Goal: Transaction & Acquisition: Obtain resource

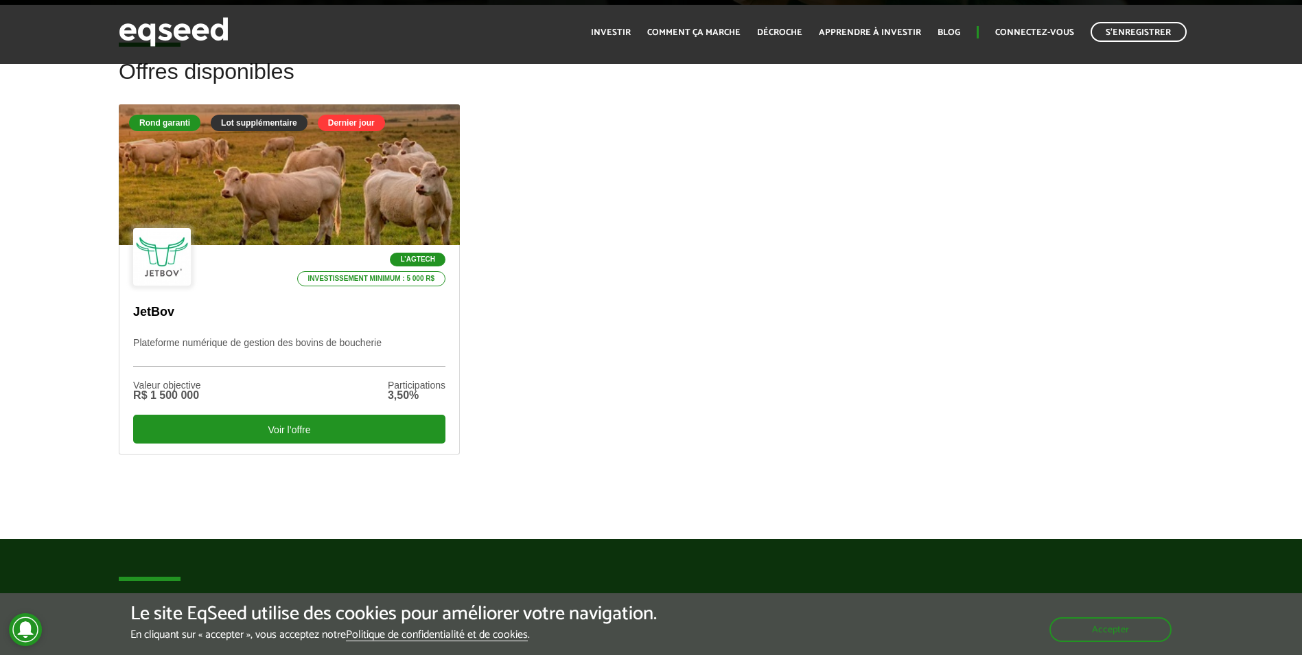
scroll to position [275, 0]
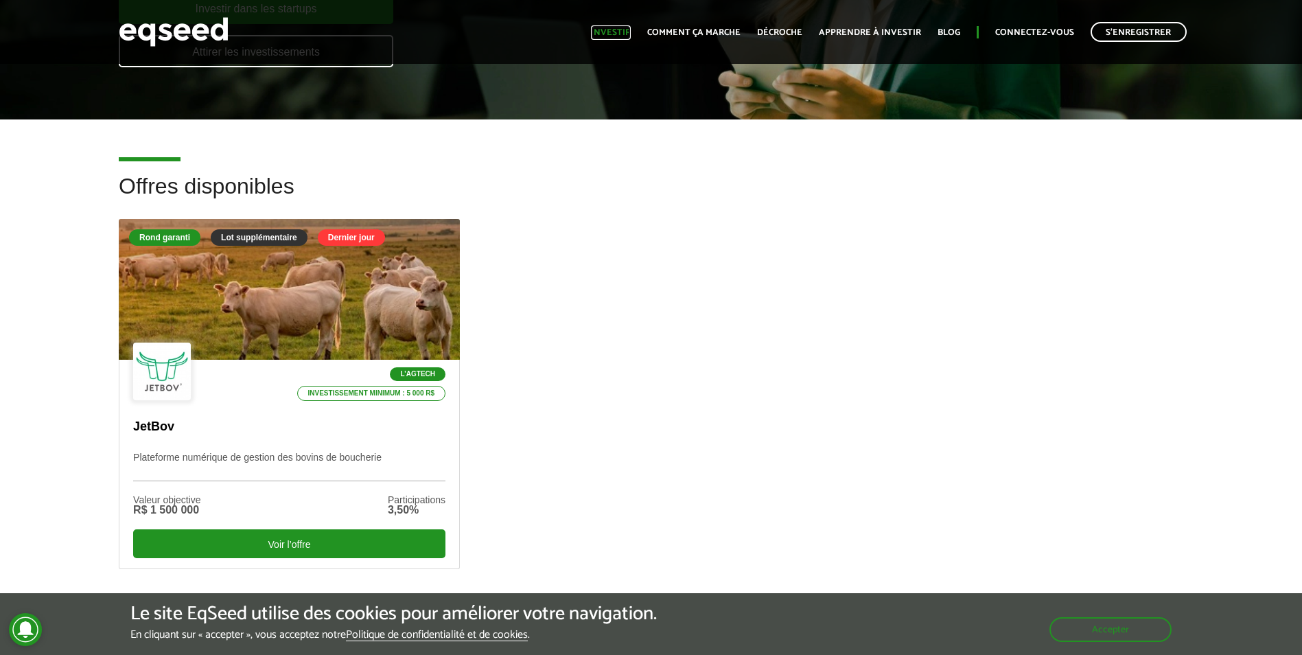
click at [617, 28] on link "Investir" at bounding box center [611, 32] width 40 height 9
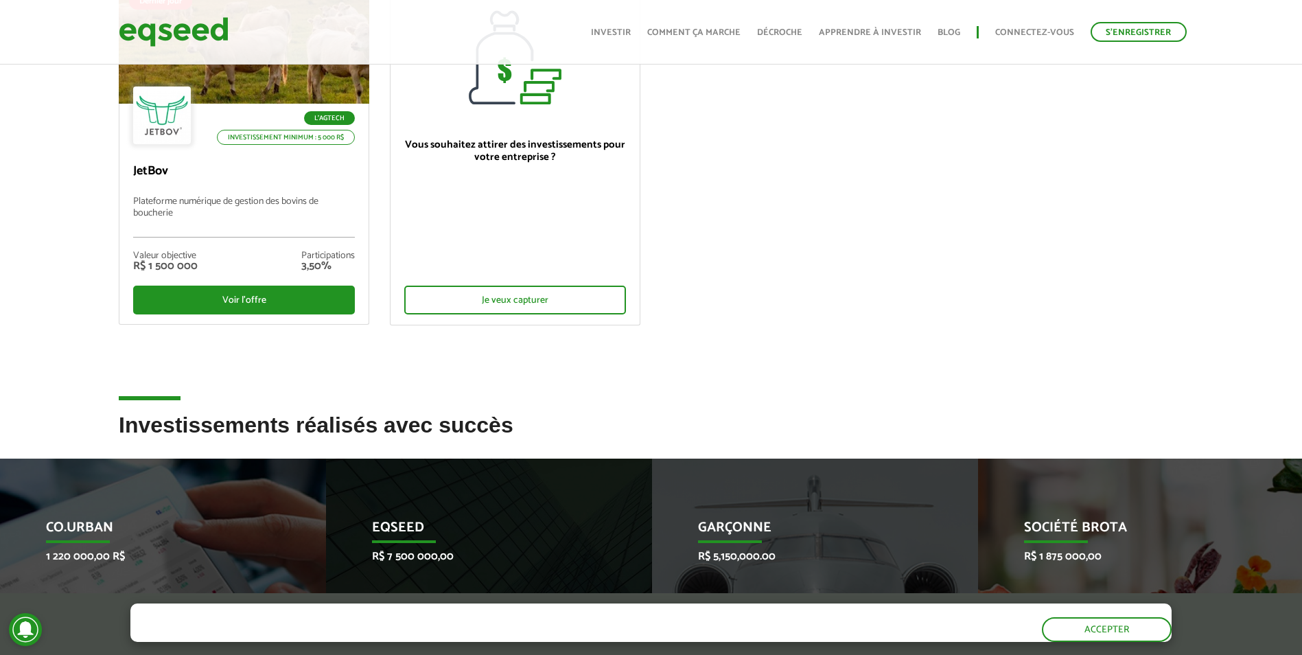
scroll to position [206, 0]
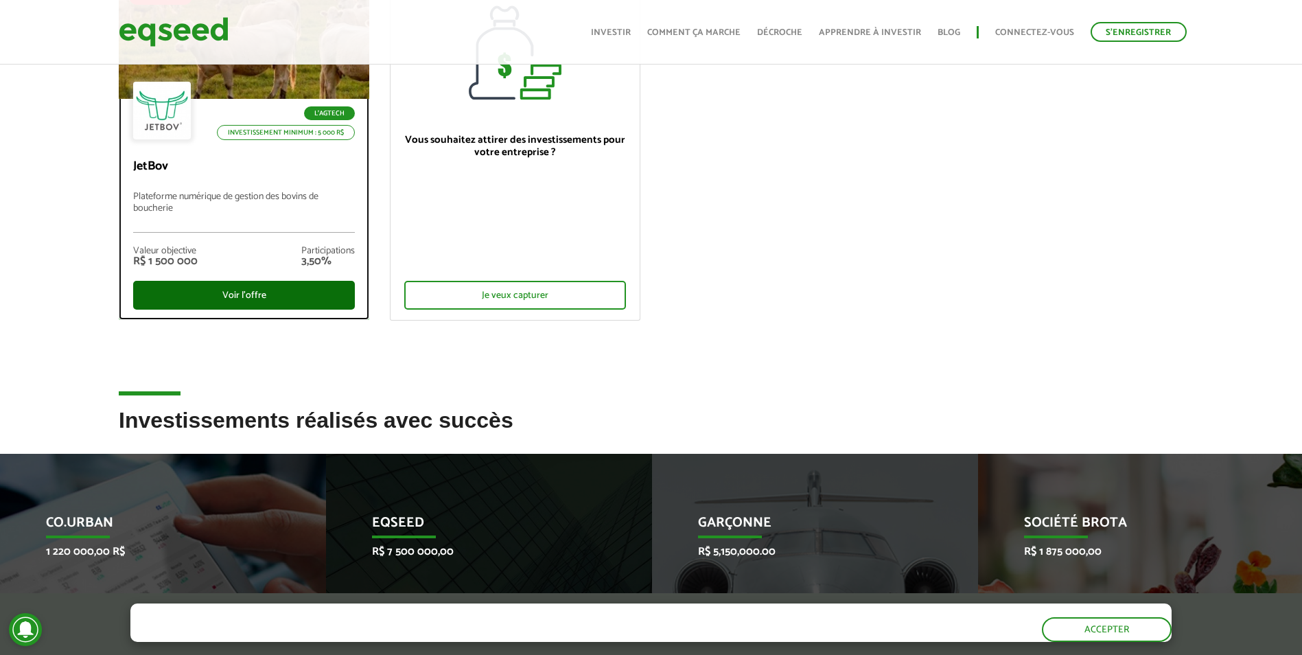
click at [262, 292] on div "Voir l’offre" at bounding box center [244, 295] width 222 height 29
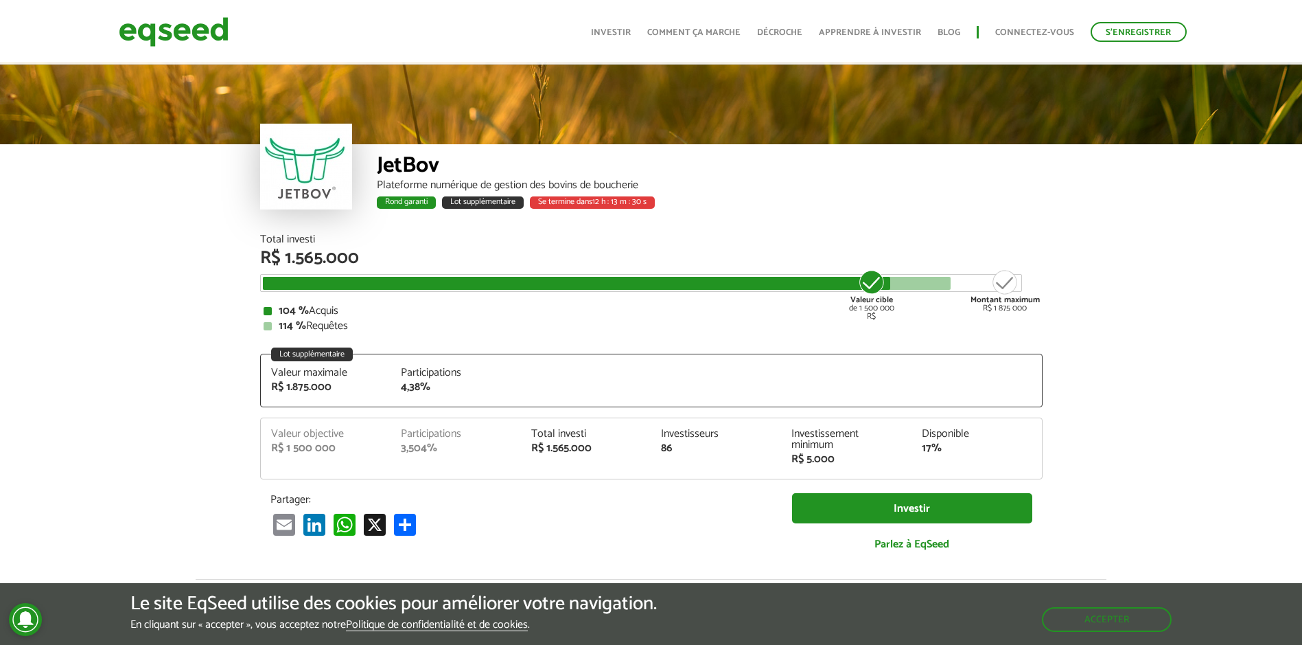
scroll to position [1774, 0]
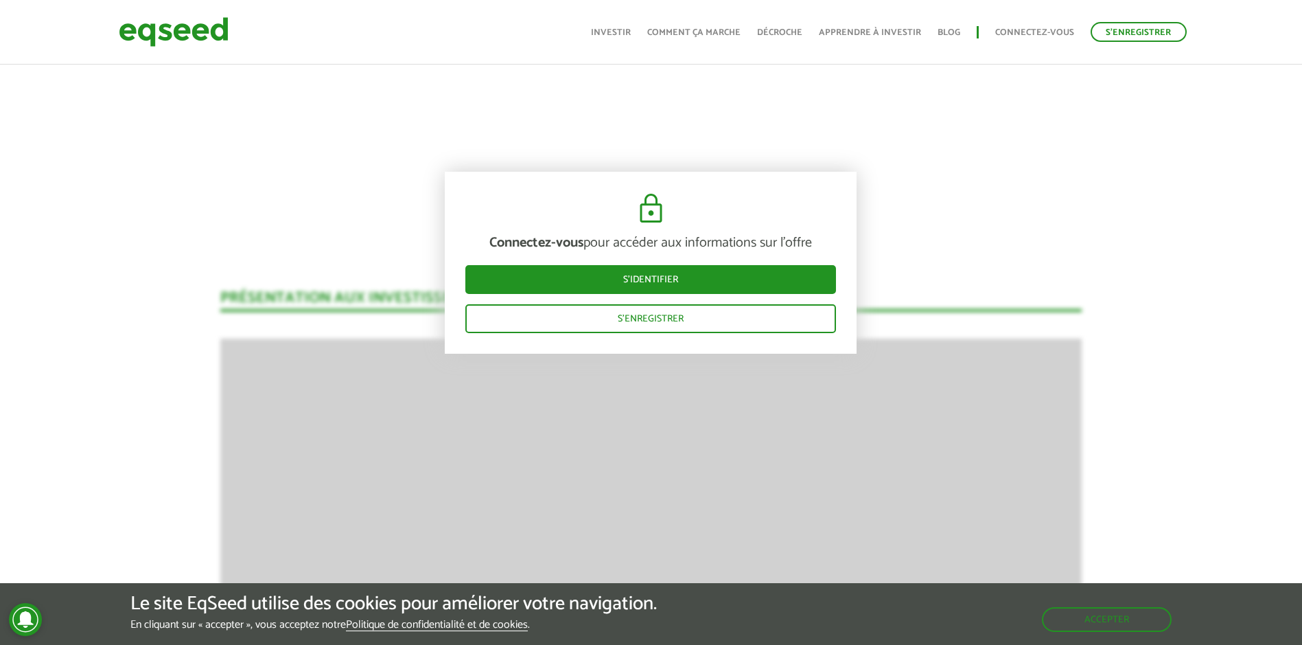
scroll to position [1842, 0]
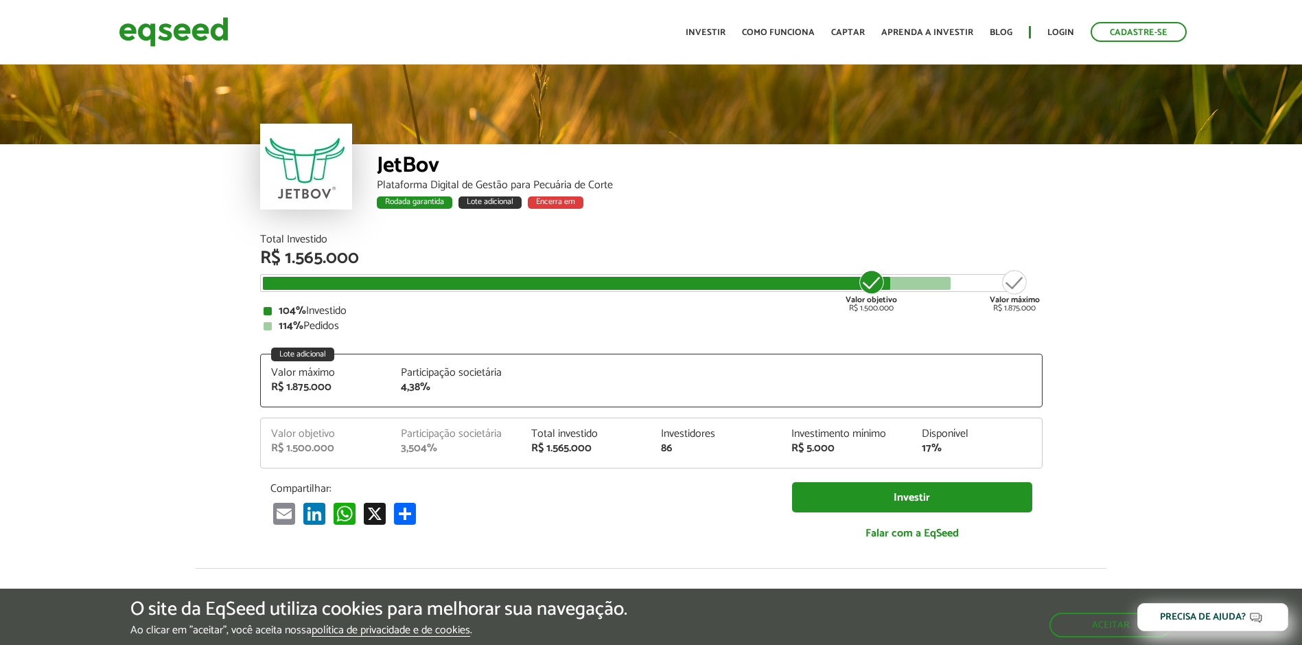
scroll to position [1831, 0]
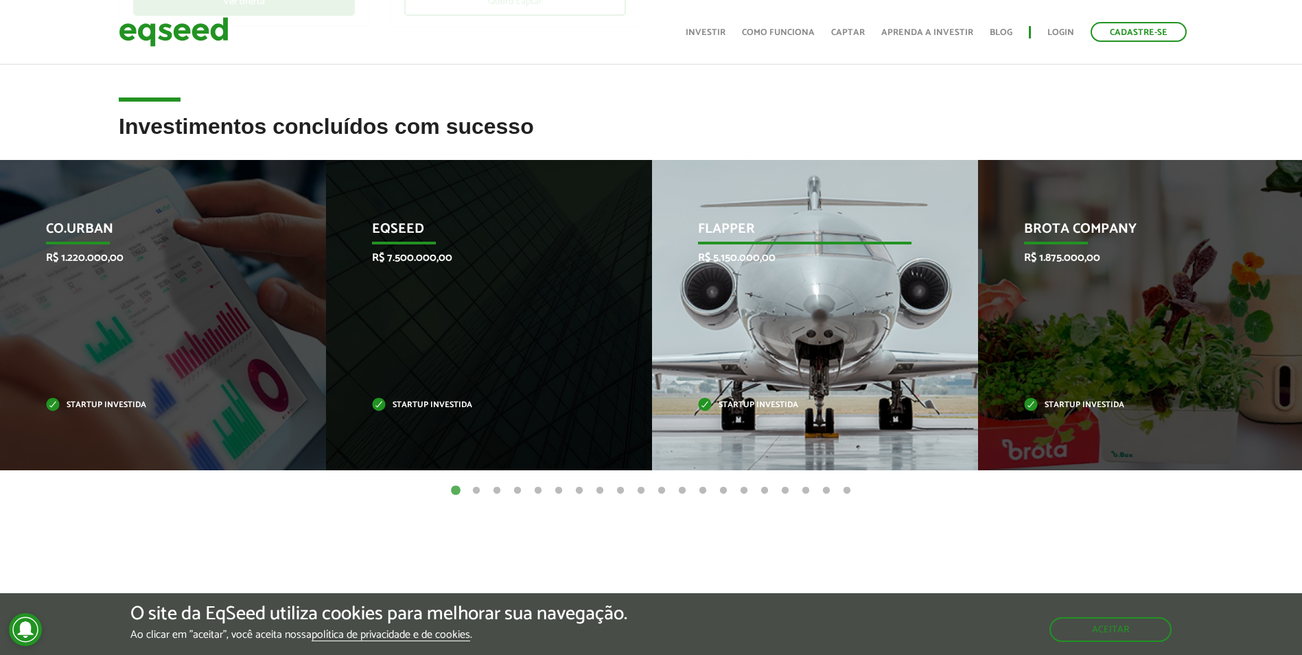
scroll to position [480, 0]
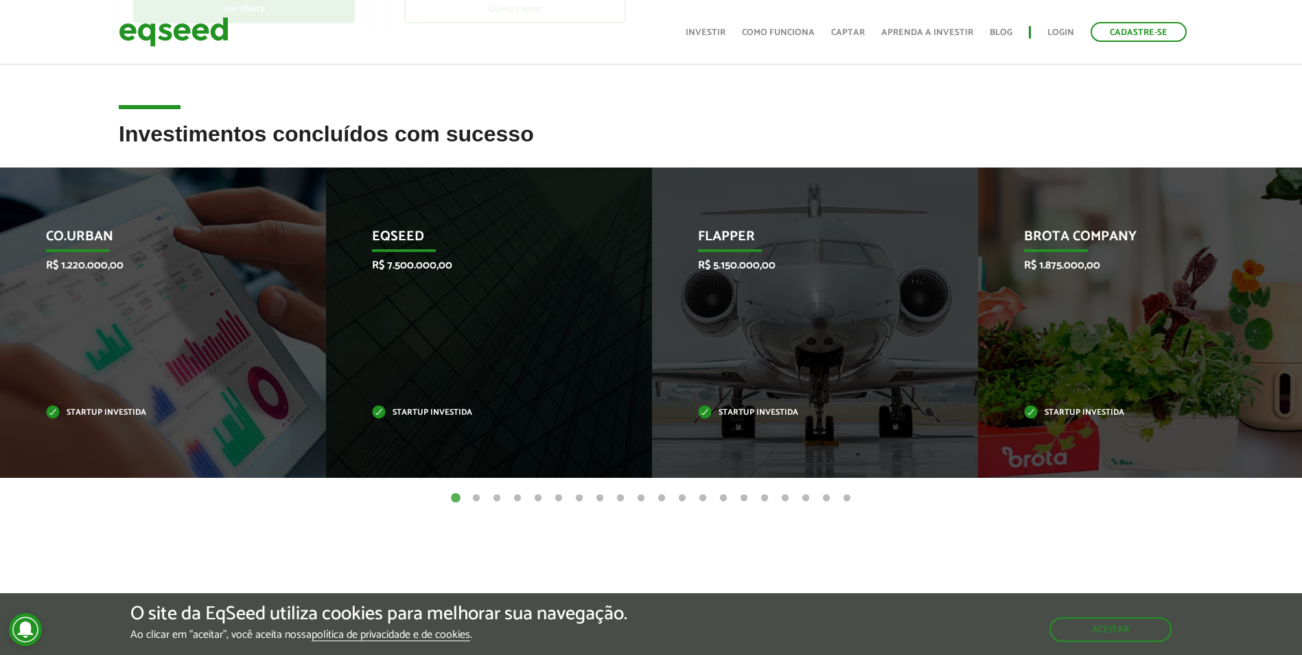
click at [476, 501] on button "2" at bounding box center [476, 498] width 14 height 14
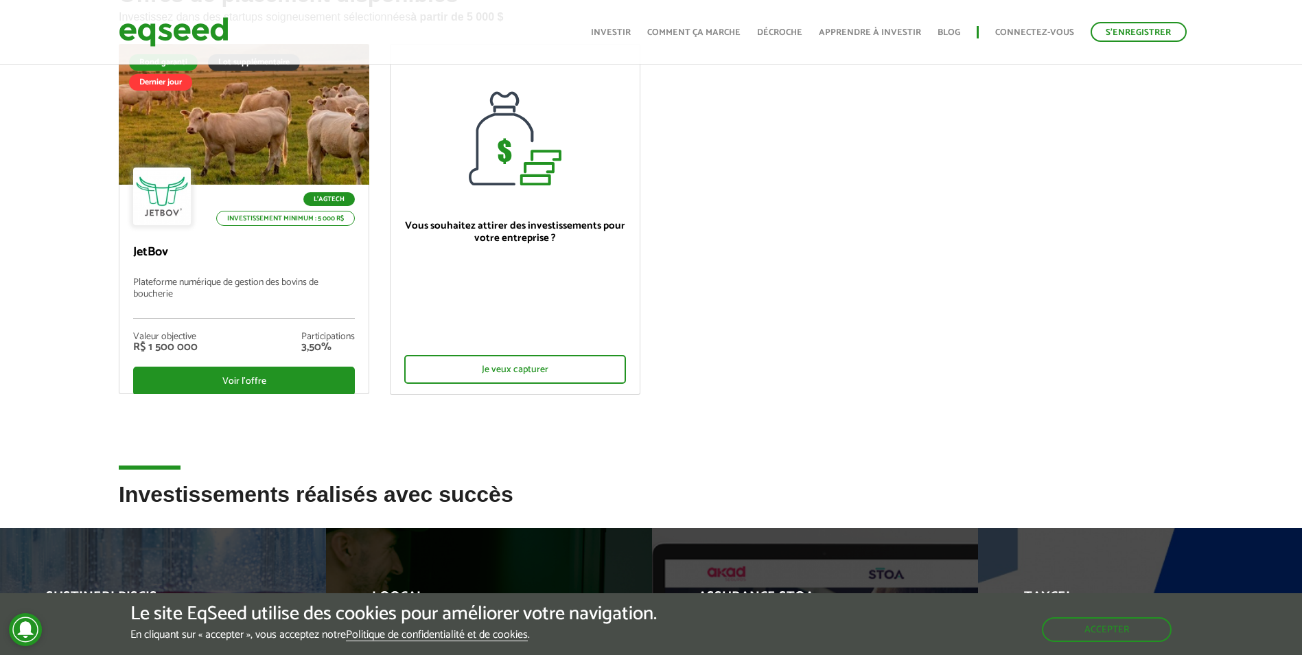
scroll to position [137, 0]
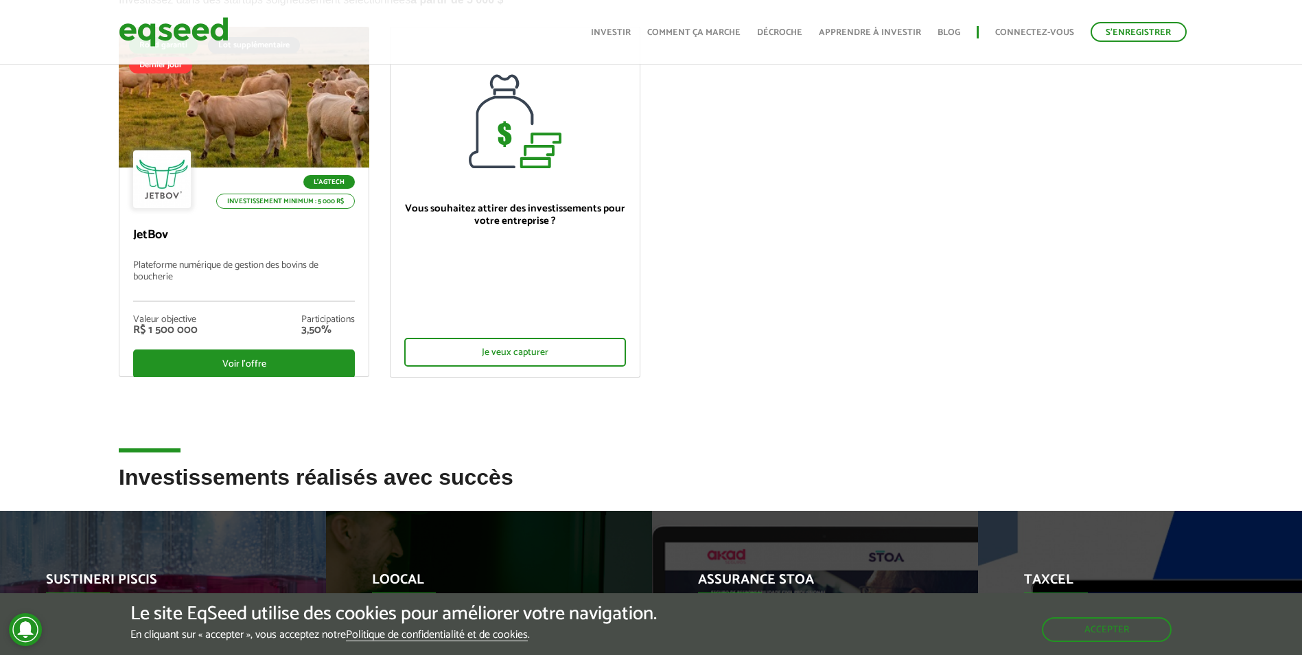
drag, startPoint x: 183, startPoint y: 442, endPoint x: 200, endPoint y: 454, distance: 21.3
click at [200, 454] on div "Rond garanti Lot supplémentaire Dernier jour L’Agtech Investissement minimum : …" at bounding box center [650, 246] width 1085 height 439
drag, startPoint x: 200, startPoint y: 454, endPoint x: 171, endPoint y: 453, distance: 29.5
click at [196, 454] on div "Rond garanti Lot supplémentaire Dernier jour L’Agtech Investissement minimum : …" at bounding box center [650, 246] width 1085 height 439
drag, startPoint x: 171, startPoint y: 453, endPoint x: 474, endPoint y: 448, distance: 302.7
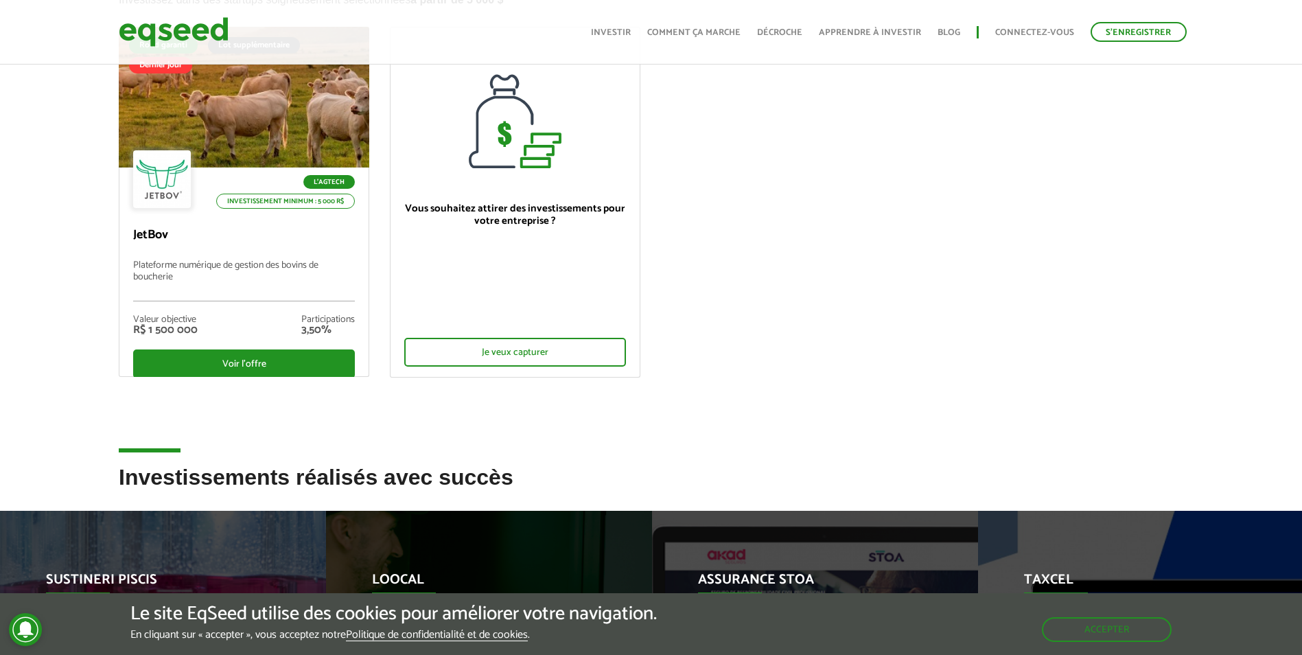
click at [473, 448] on div "Rond garanti Lot supplémentaire Dernier jour L’Agtech Investissement minimum : …" at bounding box center [650, 246] width 1085 height 439
click at [483, 447] on div "Rond garanti Lot supplémentaire Dernier jour L’Agtech Investissement minimum : …" at bounding box center [650, 246] width 1085 height 439
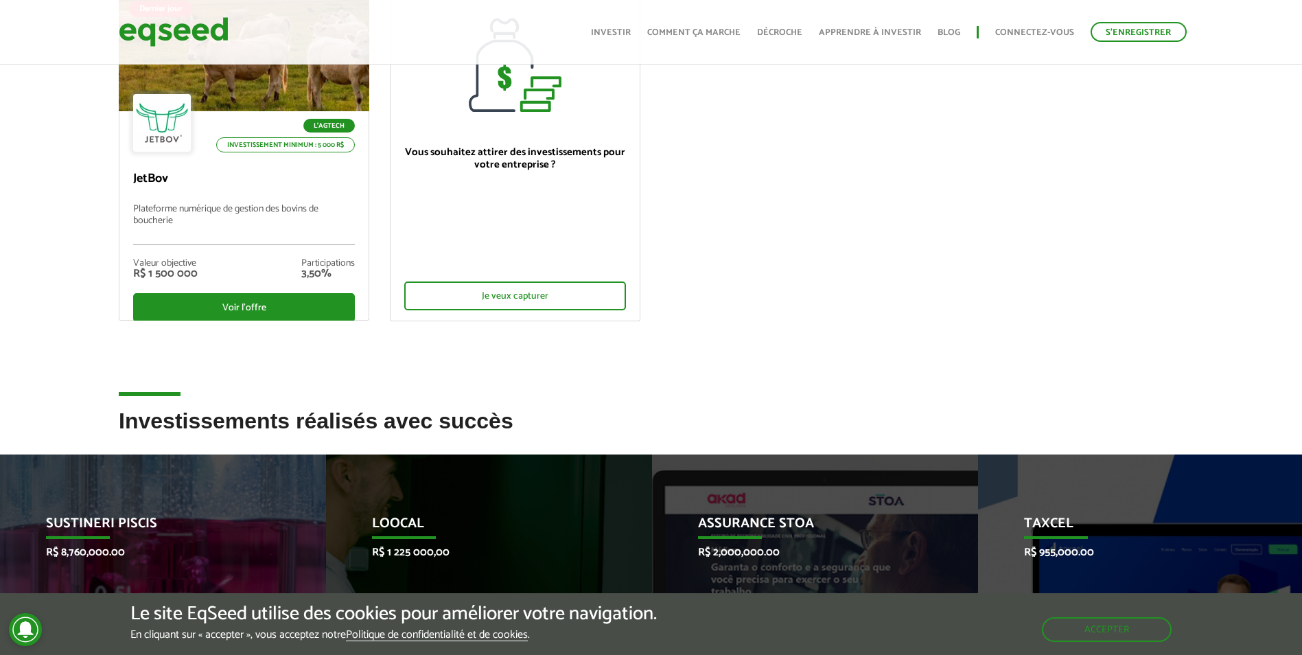
scroll to position [0, 0]
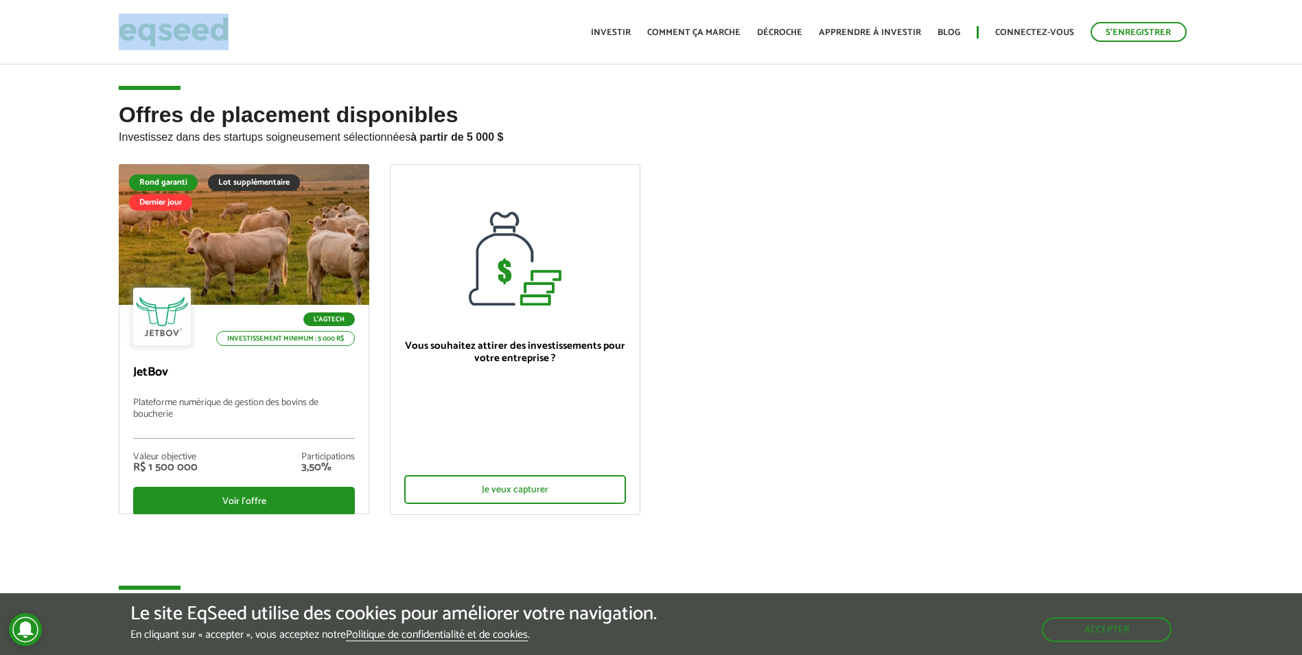
drag, startPoint x: 248, startPoint y: 29, endPoint x: 110, endPoint y: 31, distance: 138.0
click at [110, 31] on div "Cadastre-se Toggle navigation Toggle navigation Início Investir Comment ça marc…" at bounding box center [650, 32] width 1085 height 36
copy link
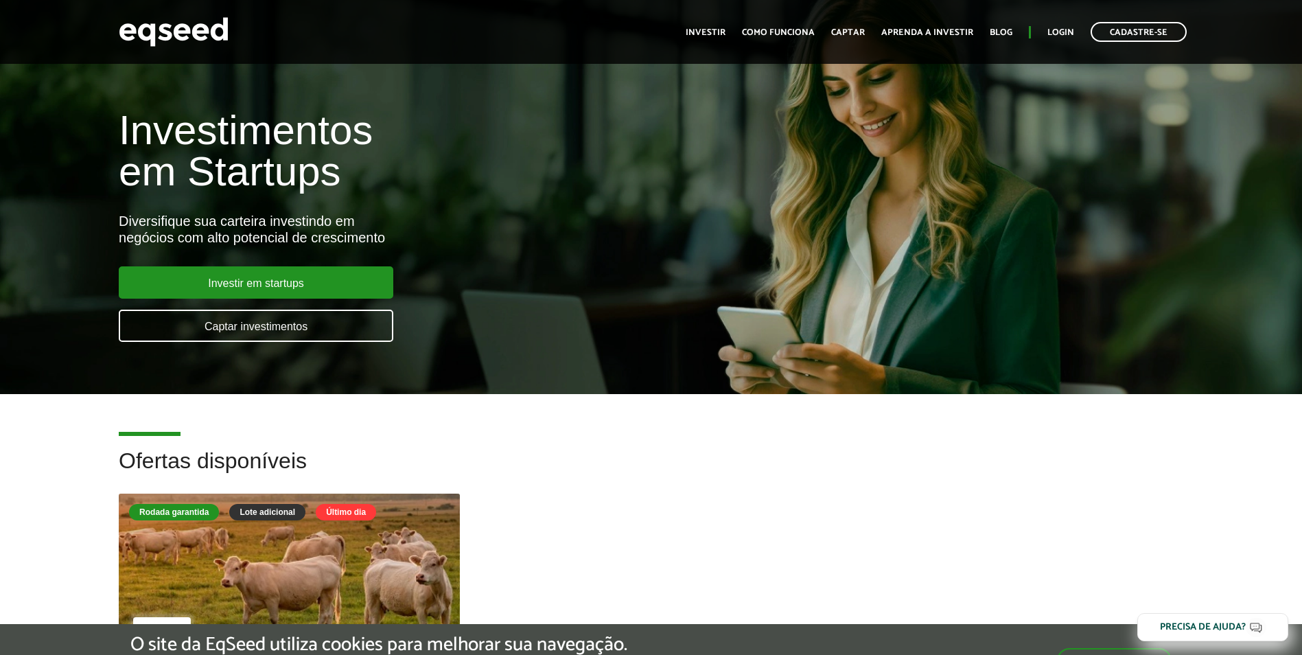
scroll to position [275, 0]
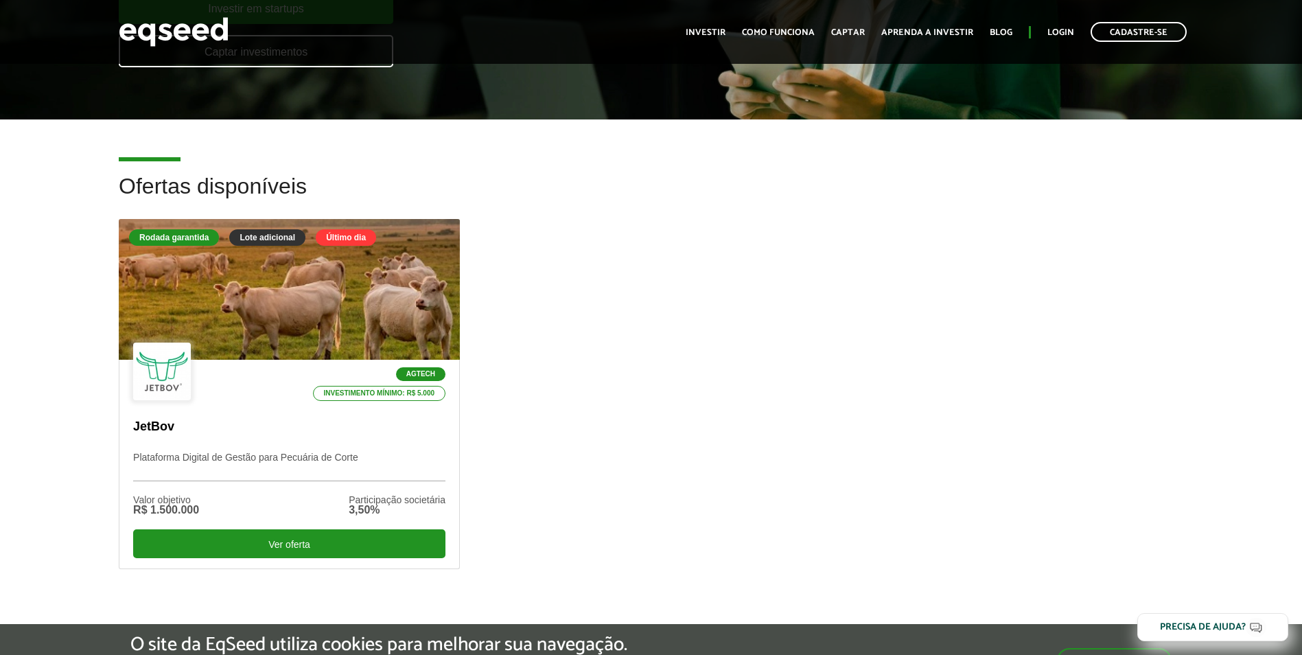
click at [371, 52] on header "Cadastre-se Toggle navigation Toggle navigation Início Investir Como funciona C…" at bounding box center [651, 32] width 1302 height 64
